Goal: Task Accomplishment & Management: Manage account settings

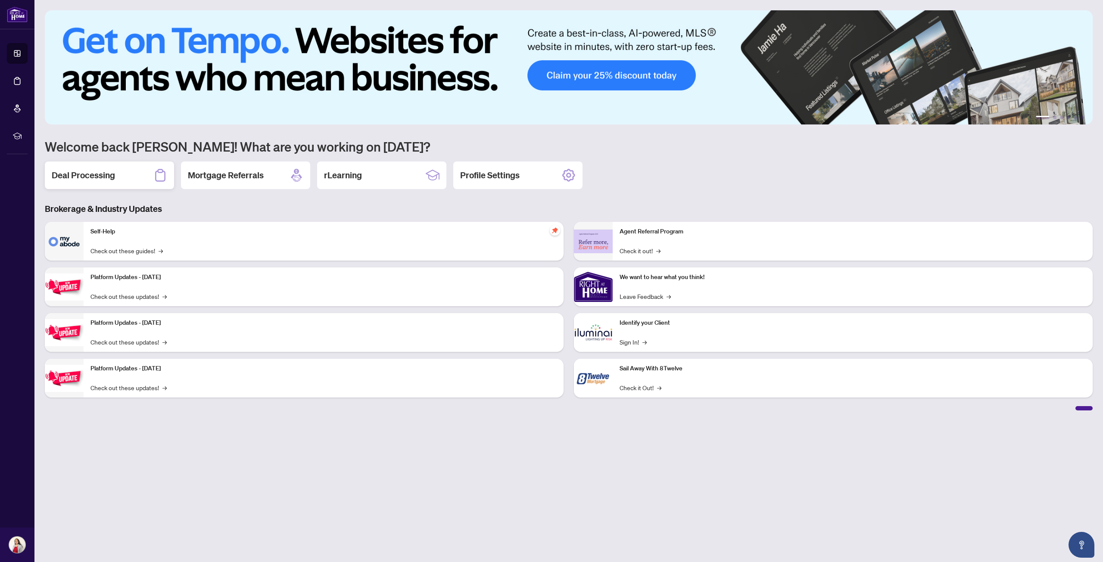
click at [70, 181] on h2 "Deal Processing" at bounding box center [83, 175] width 63 height 12
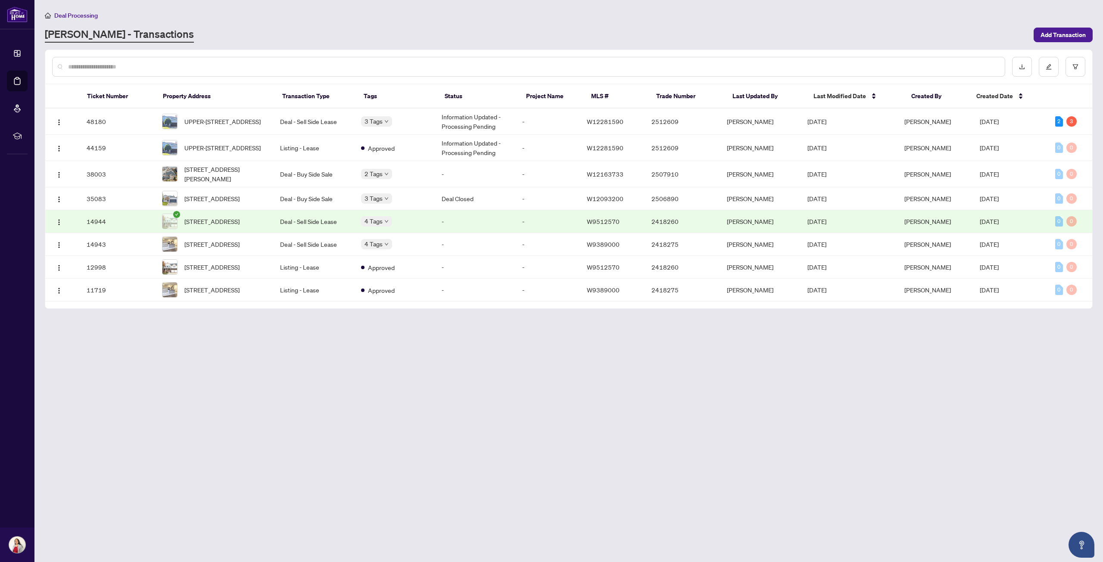
click at [312, 469] on main "Deal Processing [PERSON_NAME] - Transactions Add Transaction Ticket Number Prop…" at bounding box center [568, 281] width 1069 height 562
click at [217, 125] on span "UPPER-[STREET_ADDRESS]" at bounding box center [222, 121] width 76 height 9
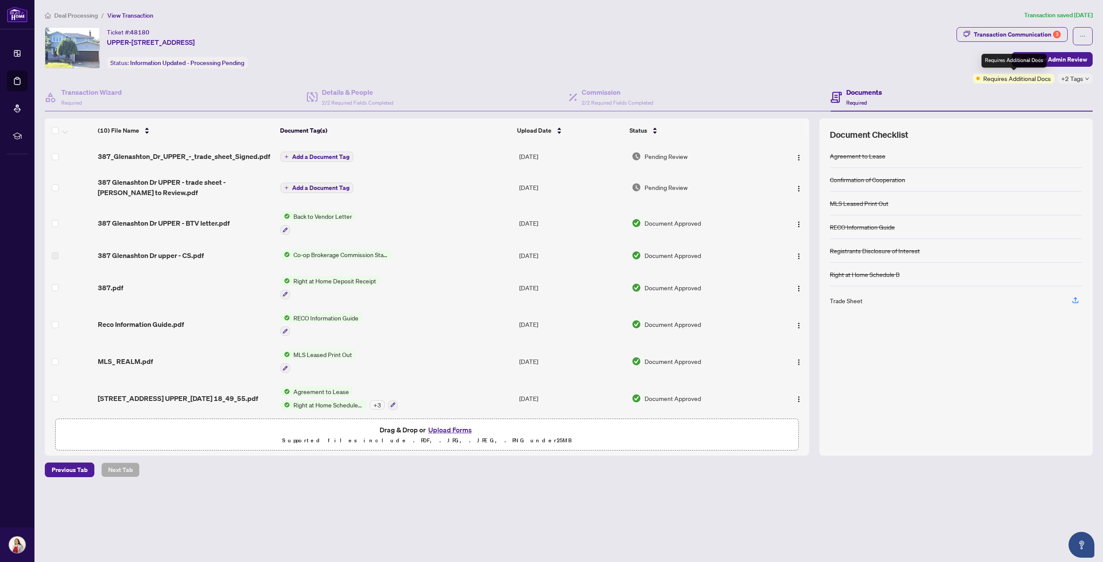
click at [1000, 77] on span "Requires Additional Docs" at bounding box center [1018, 78] width 68 height 9
click at [989, 34] on div "Transaction Communication 3" at bounding box center [1017, 35] width 87 height 14
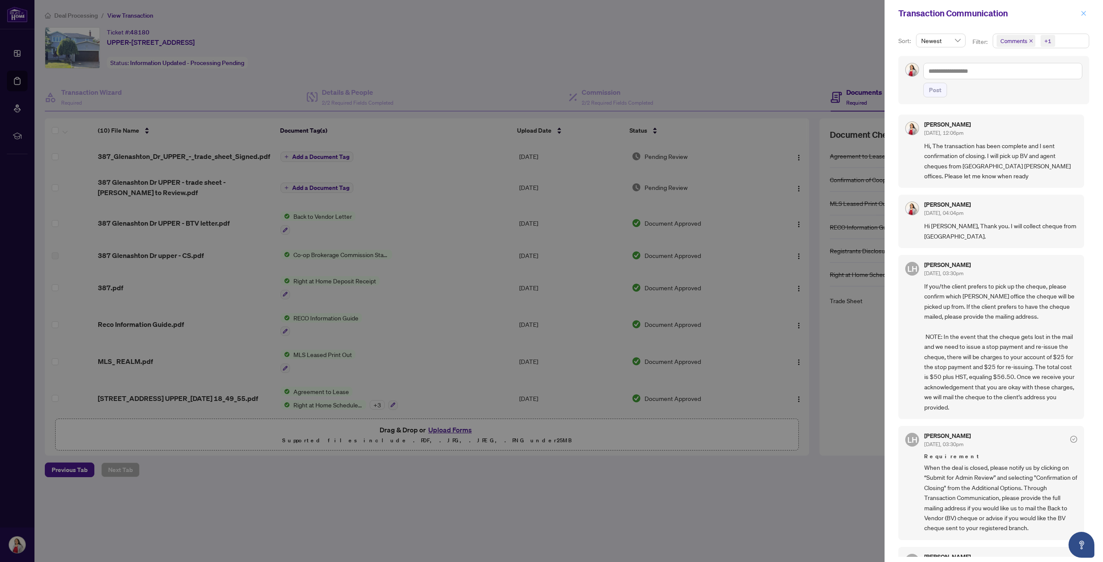
click at [1081, 11] on button "button" at bounding box center [1083, 13] width 11 height 10
